Goal: Information Seeking & Learning: Compare options

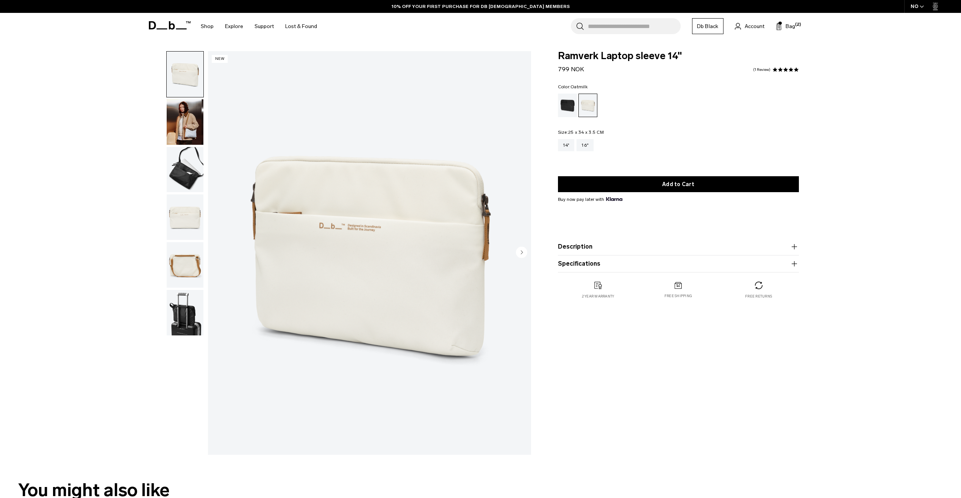
click at [190, 261] on img "button" at bounding box center [185, 264] width 37 height 45
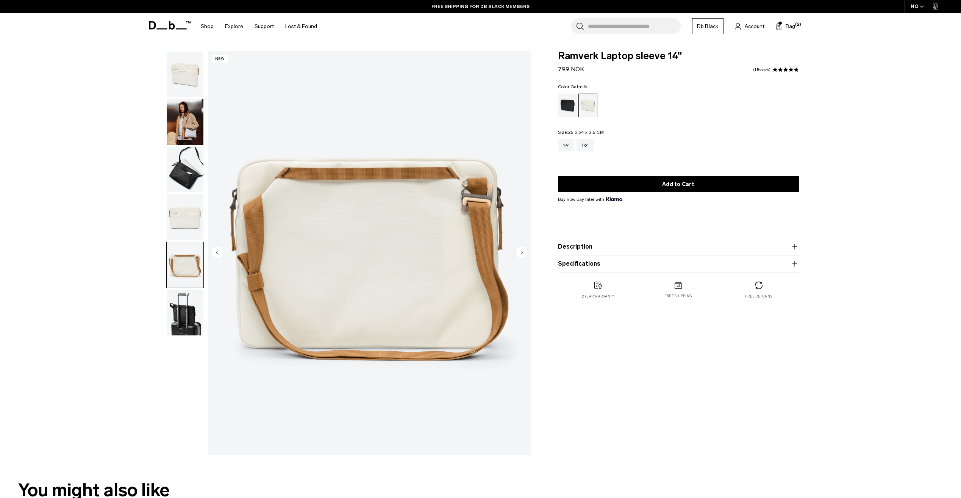
click at [190, 309] on img "button" at bounding box center [185, 312] width 37 height 45
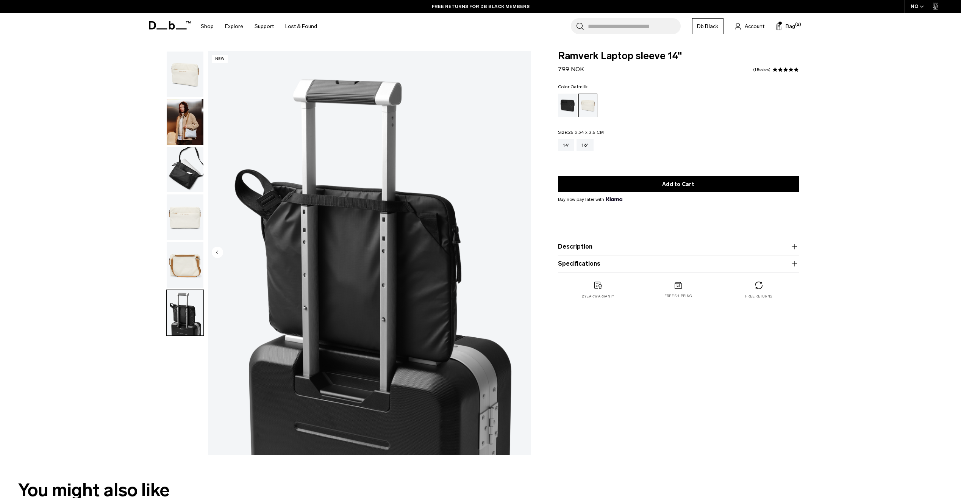
click at [192, 270] on img "button" at bounding box center [185, 264] width 37 height 45
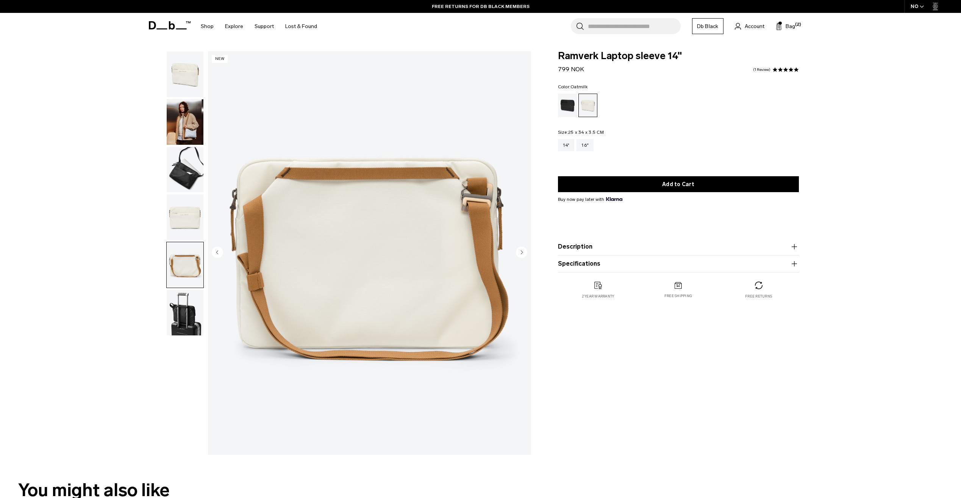
click at [180, 223] on img "button" at bounding box center [185, 216] width 37 height 45
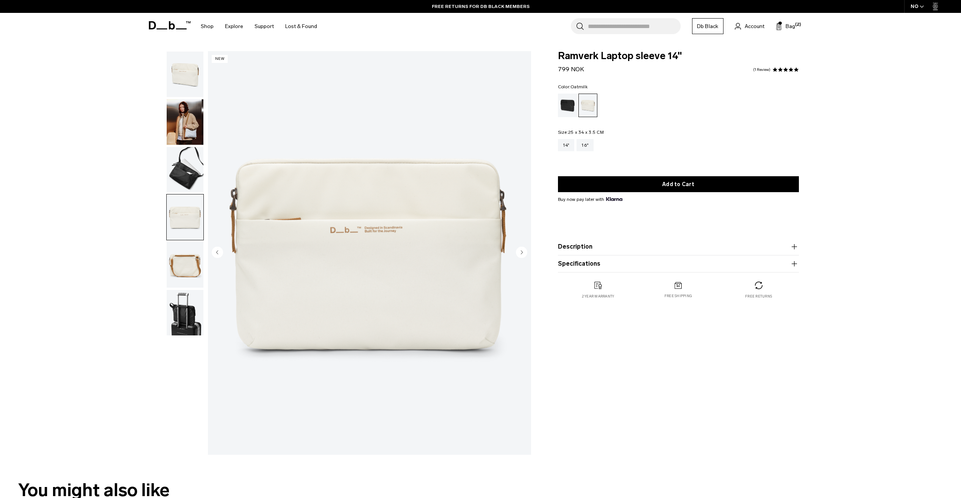
click at [186, 178] on img "button" at bounding box center [185, 169] width 37 height 45
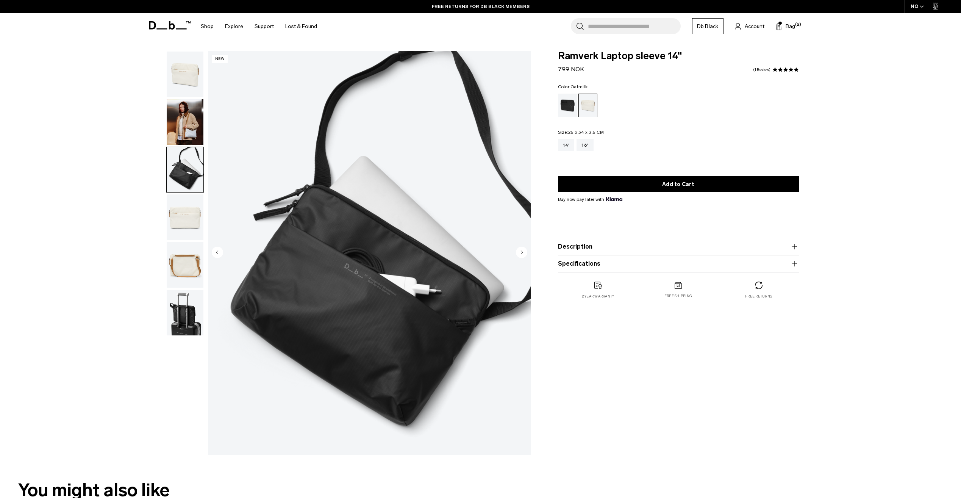
click at [187, 121] on img "button" at bounding box center [185, 121] width 37 height 45
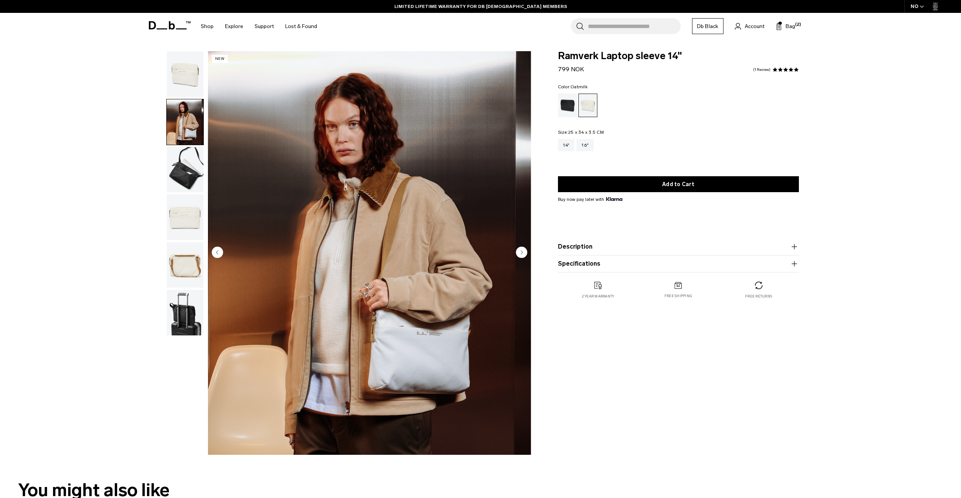
click at [186, 92] on img "button" at bounding box center [185, 74] width 37 height 45
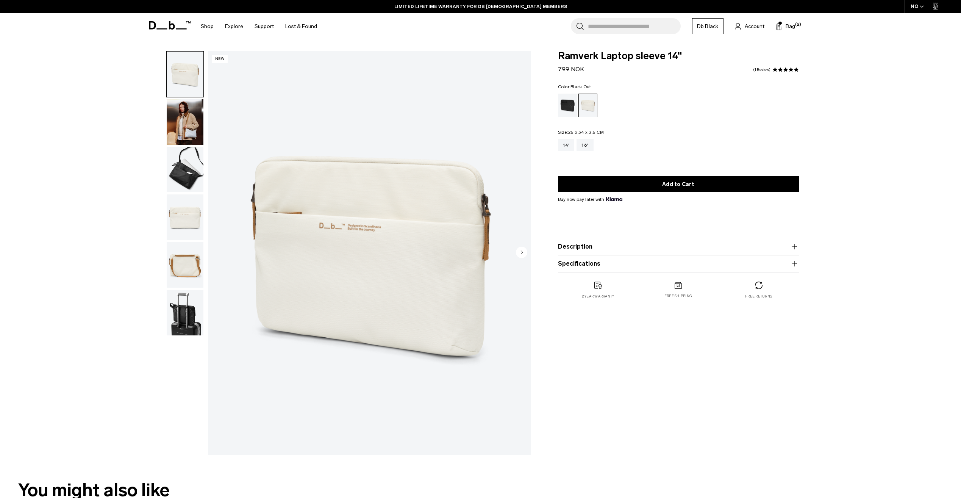
click at [564, 112] on div "Black Out" at bounding box center [567, 105] width 19 height 23
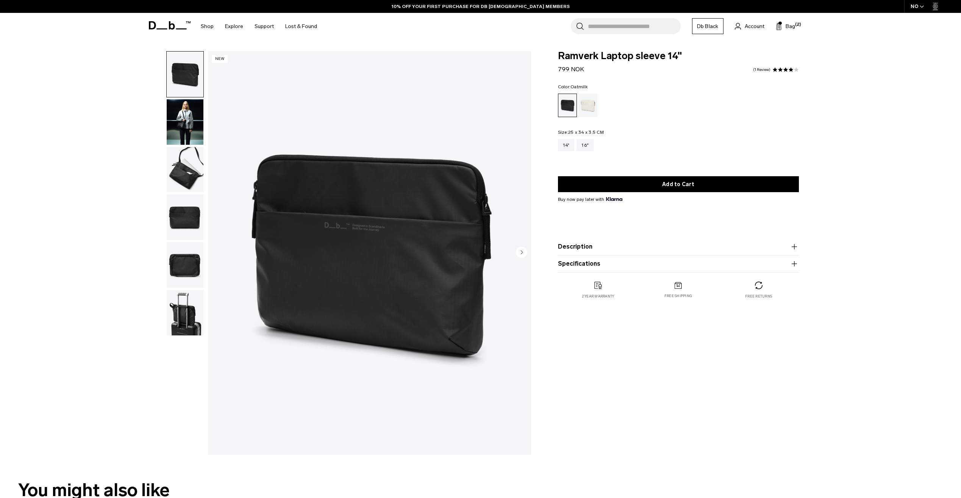
click at [583, 111] on div "Oatmilk" at bounding box center [588, 105] width 19 height 23
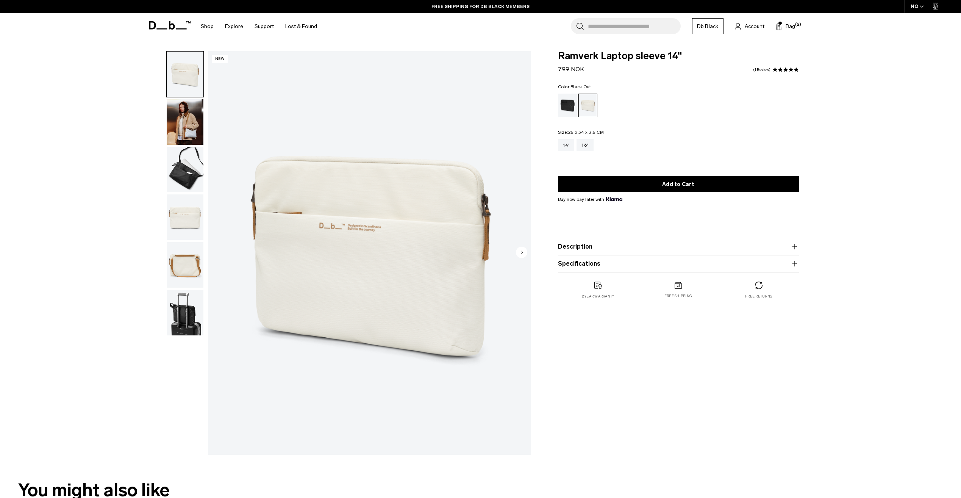
click at [568, 113] on div "Black Out" at bounding box center [567, 105] width 19 height 23
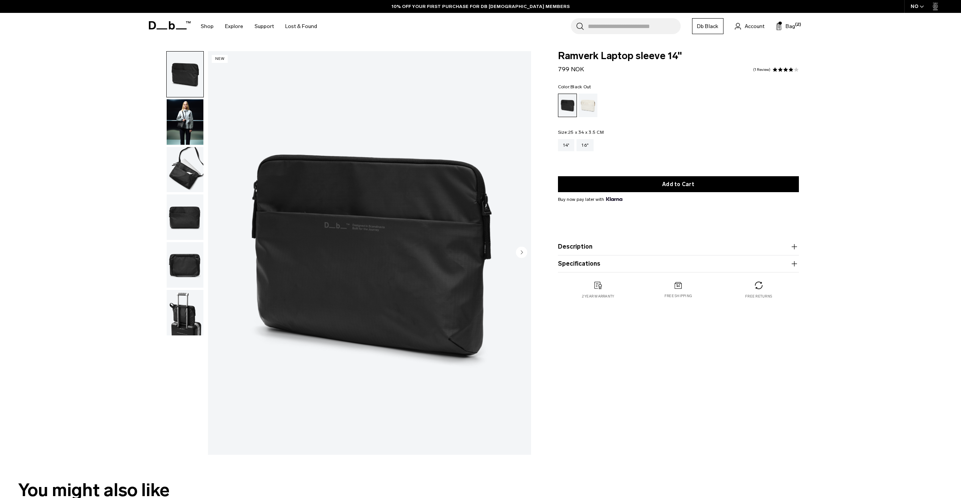
click at [176, 120] on img "button" at bounding box center [185, 121] width 37 height 45
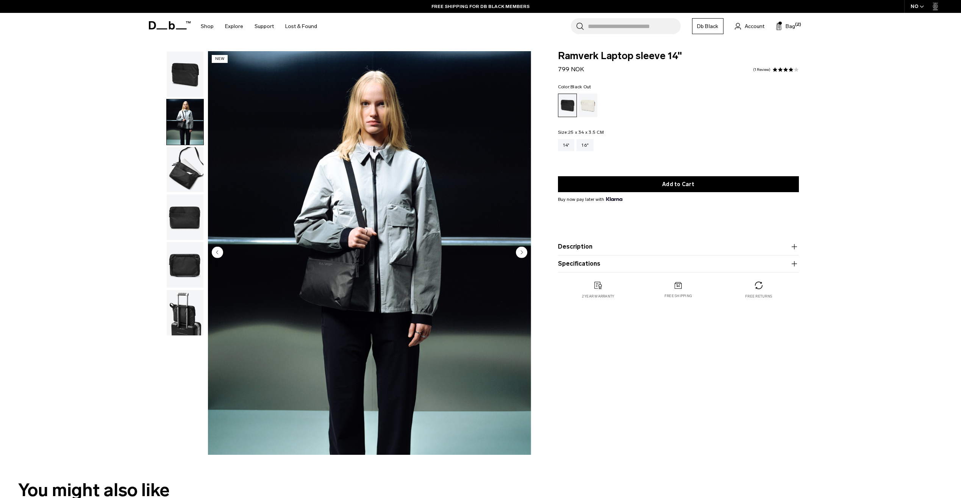
click at [180, 278] on img "button" at bounding box center [185, 264] width 37 height 45
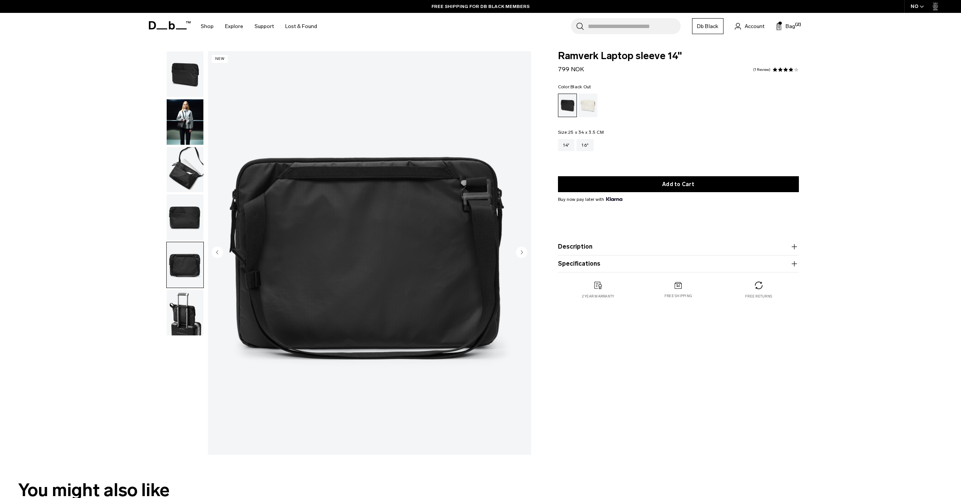
click at [179, 305] on img "button" at bounding box center [185, 312] width 37 height 45
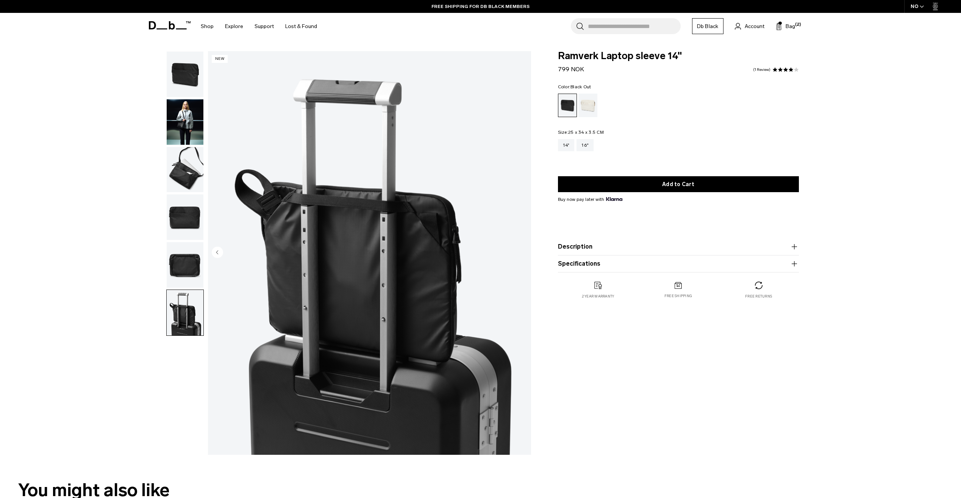
click at [181, 193] on ul at bounding box center [185, 193] width 38 height 285
click at [185, 129] on img "button" at bounding box center [185, 121] width 37 height 45
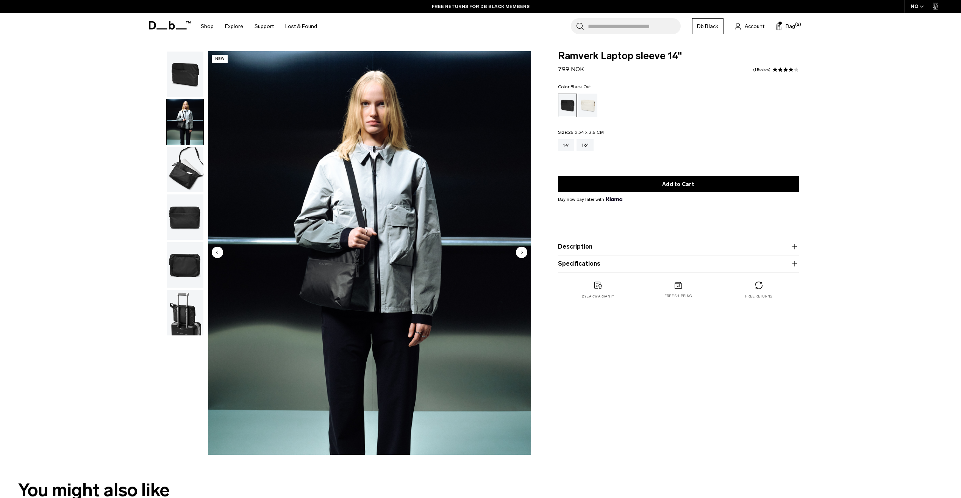
click at [183, 86] on img "button" at bounding box center [185, 74] width 37 height 45
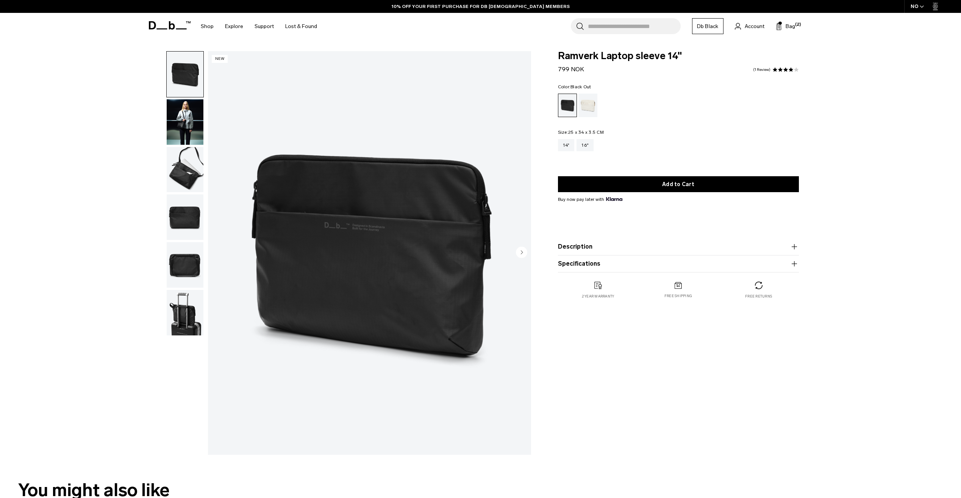
click at [179, 160] on img "button" at bounding box center [185, 169] width 37 height 45
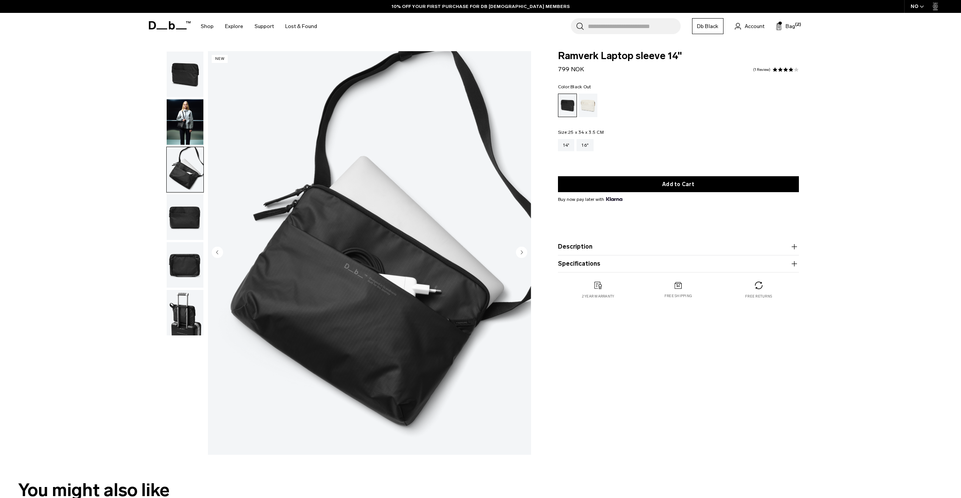
click at [180, 225] on img "button" at bounding box center [185, 216] width 37 height 45
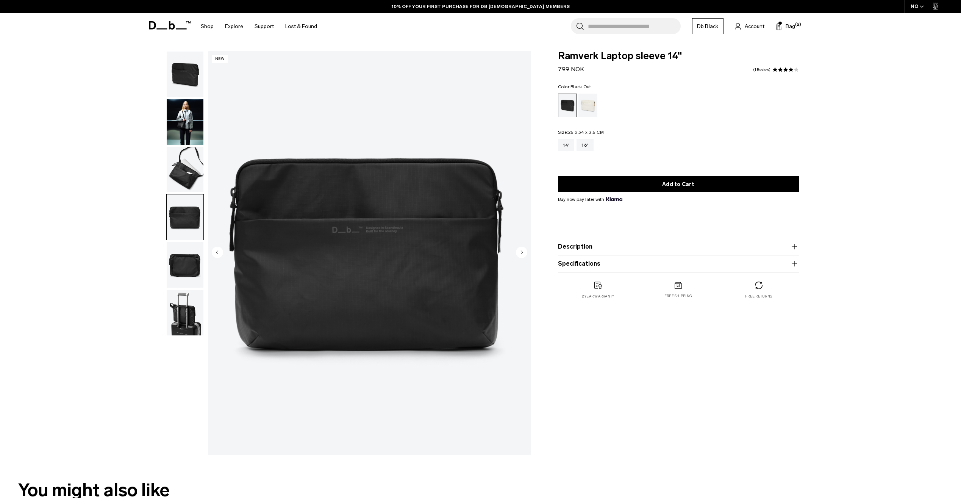
click at [180, 256] on img "button" at bounding box center [185, 264] width 37 height 45
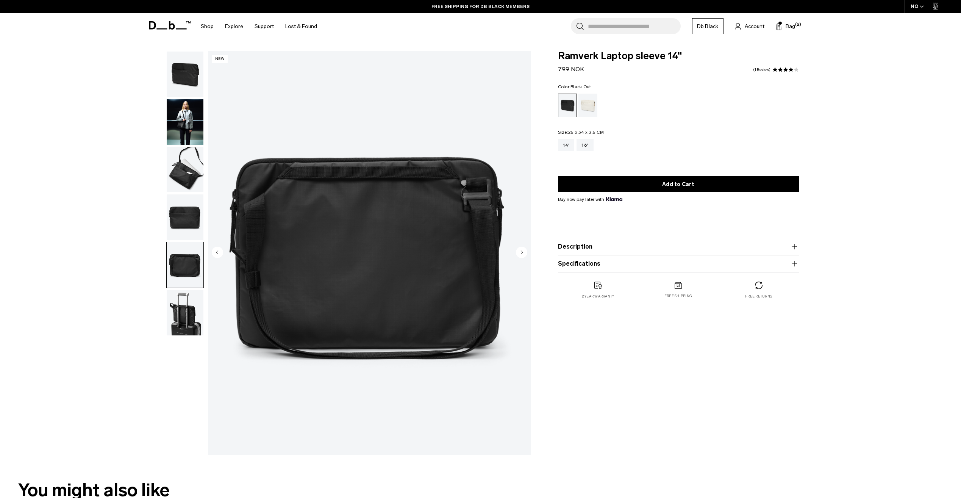
click at [182, 306] on img "button" at bounding box center [185, 312] width 37 height 45
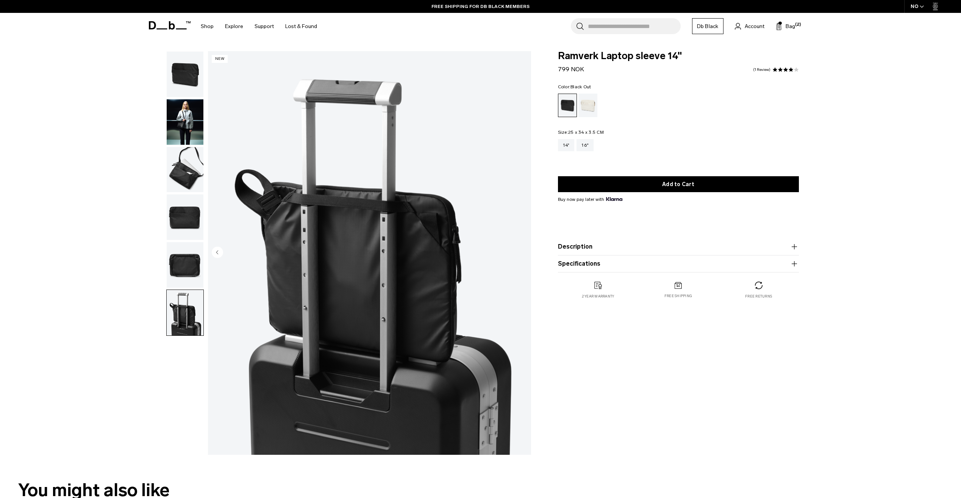
click at [186, 217] on img "button" at bounding box center [185, 216] width 37 height 45
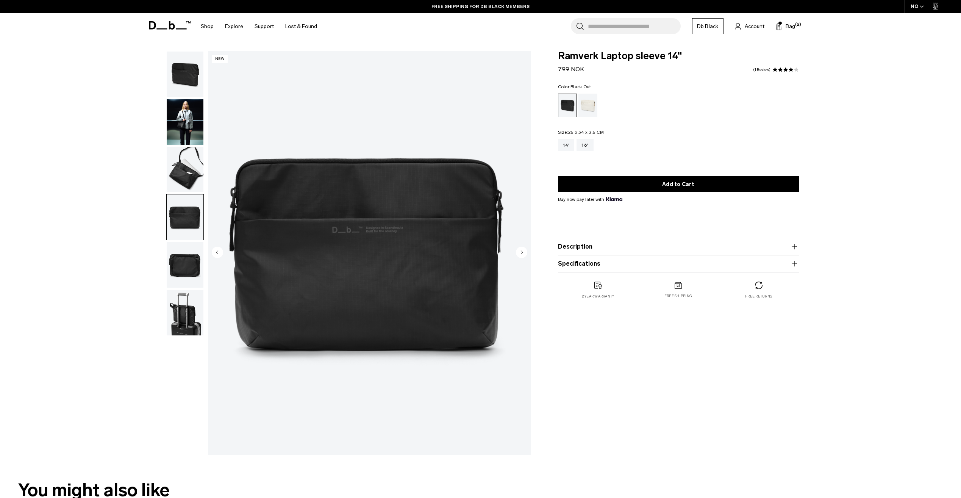
click at [183, 179] on img "button" at bounding box center [185, 169] width 37 height 45
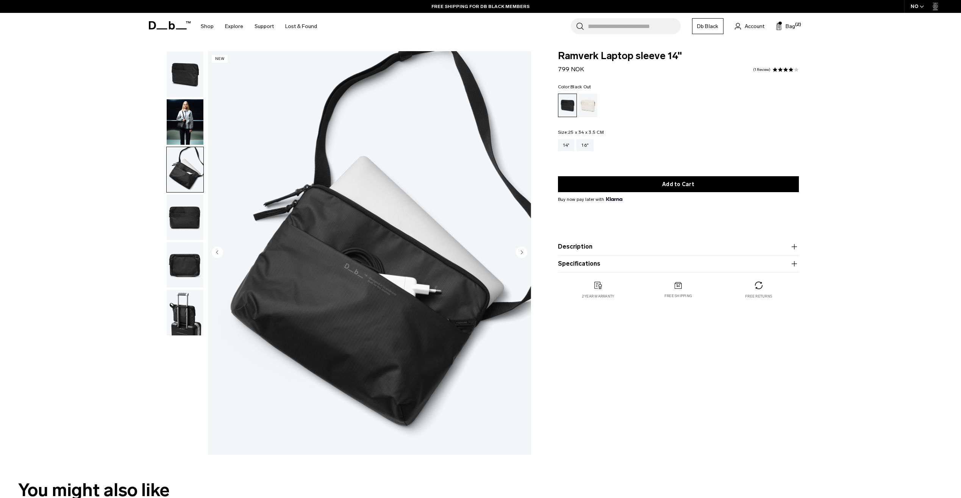
click at [180, 133] on img "button" at bounding box center [185, 121] width 37 height 45
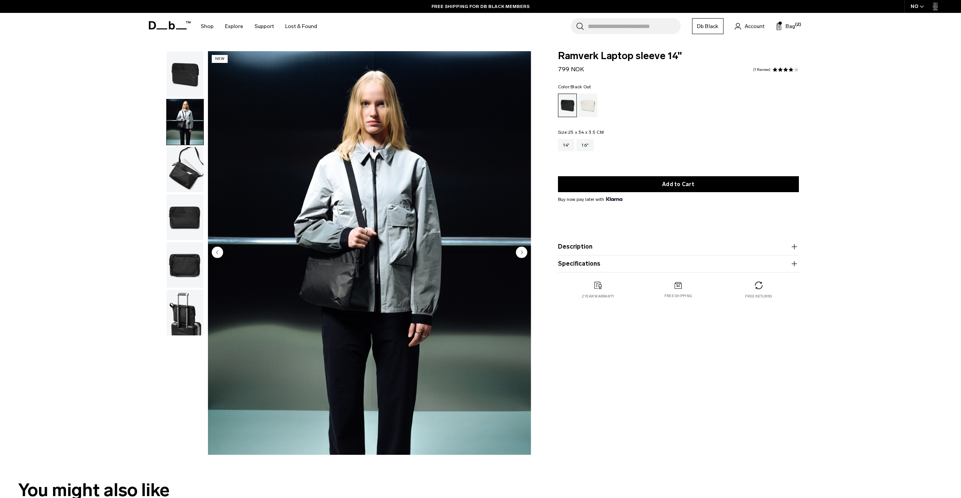
click at [191, 82] on img "button" at bounding box center [185, 74] width 37 height 45
